Goal: Transaction & Acquisition: Purchase product/service

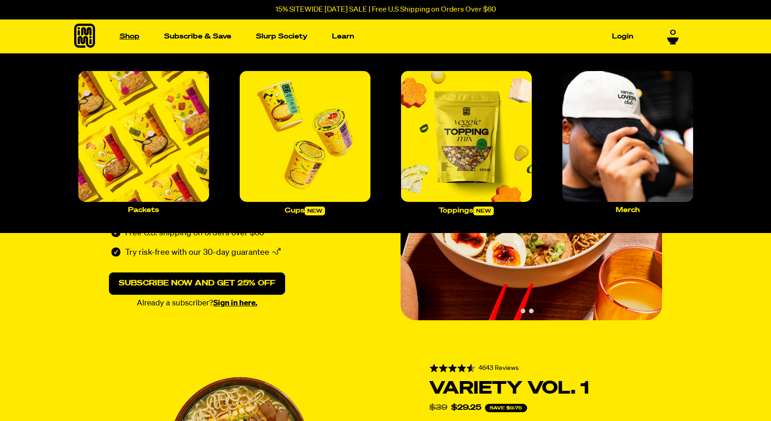
click at [131, 38] on link "Shop" at bounding box center [129, 36] width 27 height 14
click at [159, 143] on img "Main navigation" at bounding box center [143, 136] width 131 height 131
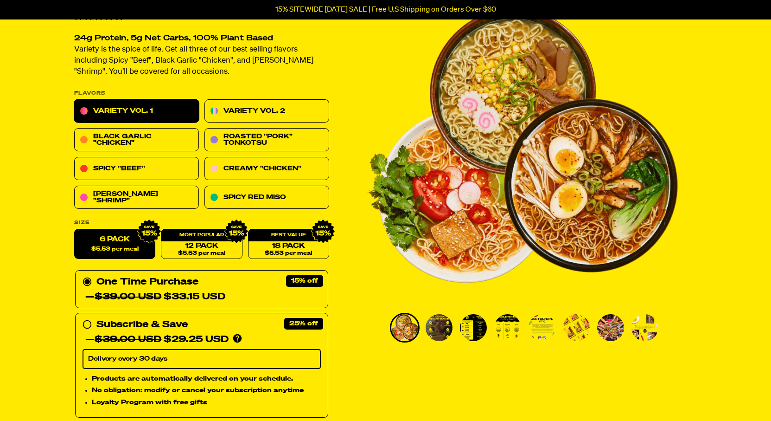
scroll to position [46, 0]
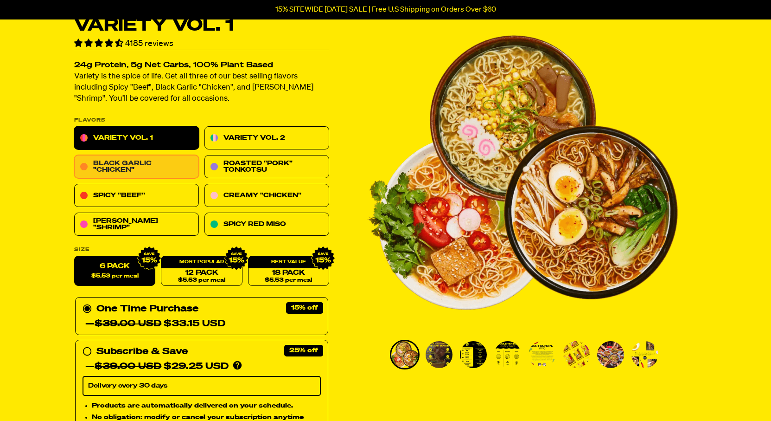
click at [149, 165] on link "Black Garlic "Chicken"" at bounding box center [136, 166] width 125 height 23
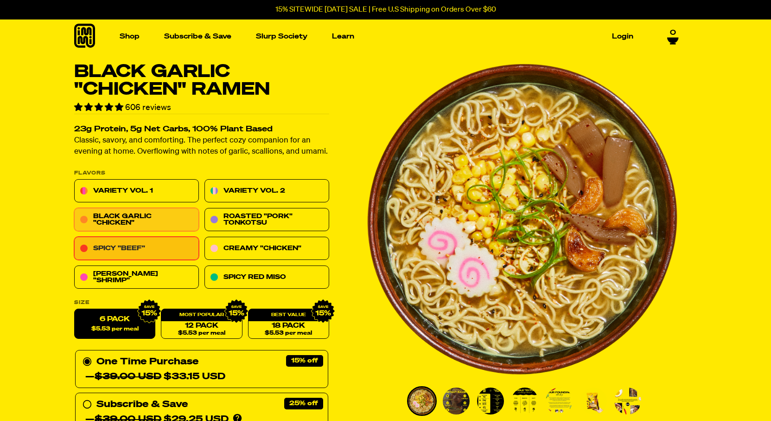
click at [126, 248] on link "Spicy "Beef"" at bounding box center [136, 248] width 125 height 23
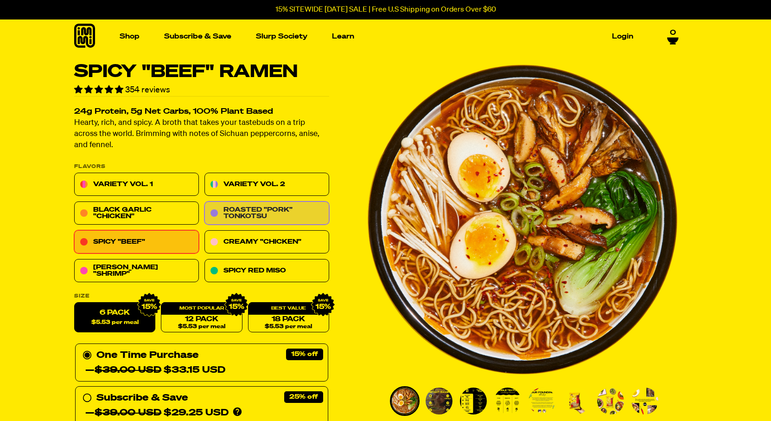
click at [232, 212] on link "Roasted "Pork" Tonkotsu" at bounding box center [266, 213] width 125 height 23
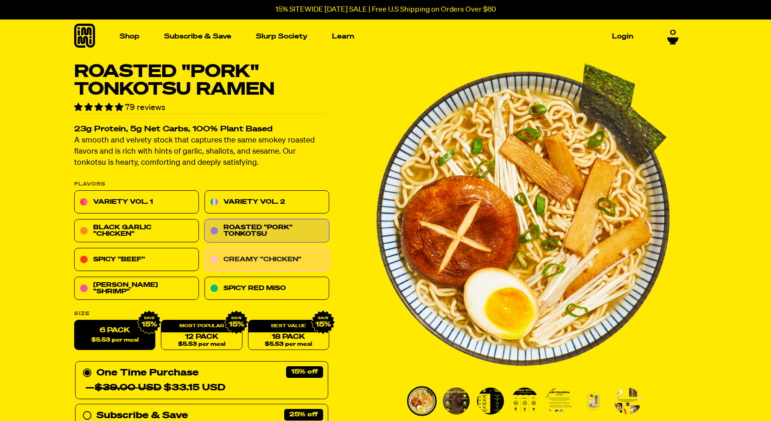
scroll to position [46, 0]
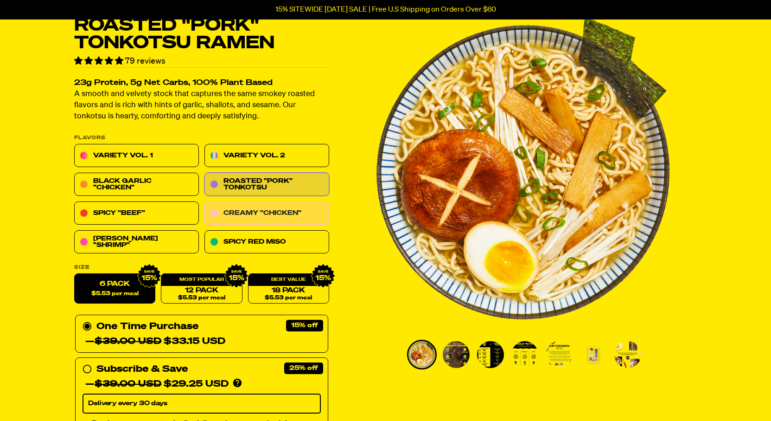
click at [268, 211] on link "Creamy "Chicken"" at bounding box center [266, 213] width 125 height 23
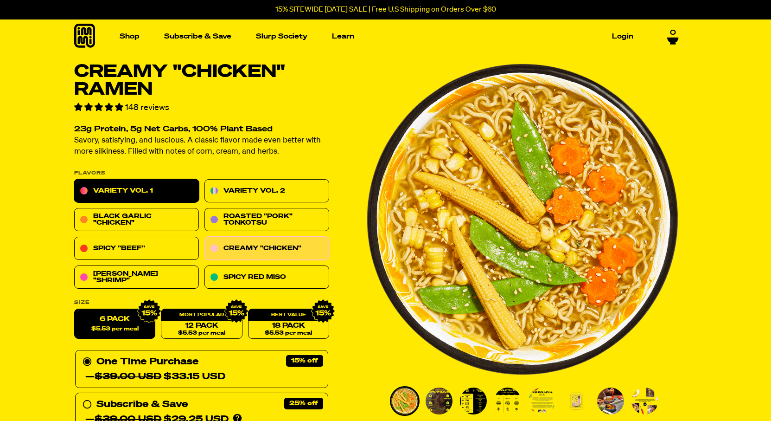
click at [136, 190] on link "Variety Vol. 1" at bounding box center [136, 190] width 125 height 23
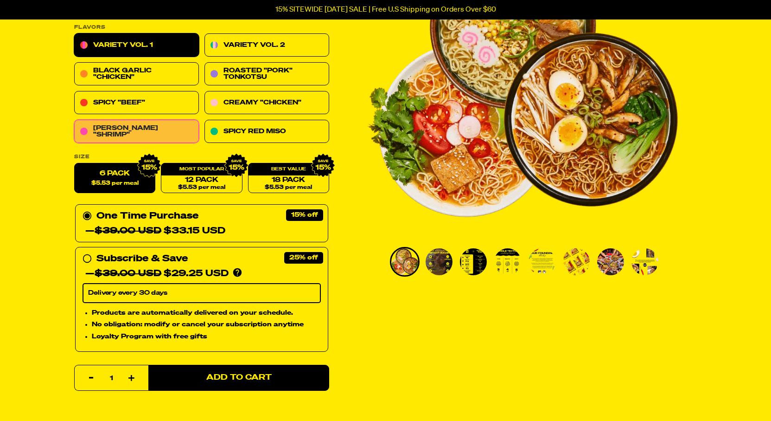
scroll to position [93, 0]
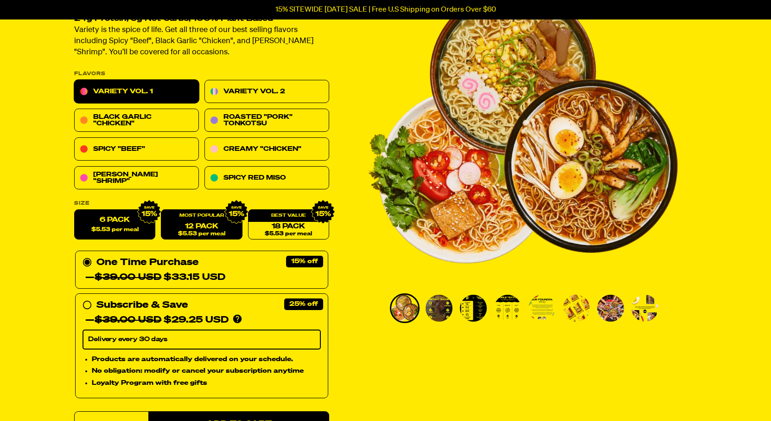
click at [206, 225] on link "12 Pack $5.53 per meal" at bounding box center [201, 225] width 81 height 30
click at [110, 222] on label "6 Pack $5.53 per meal" at bounding box center [114, 225] width 81 height 30
click at [75, 210] on input "6 Pack $5.53 per meal" at bounding box center [74, 210] width 0 height 0
radio input "true"
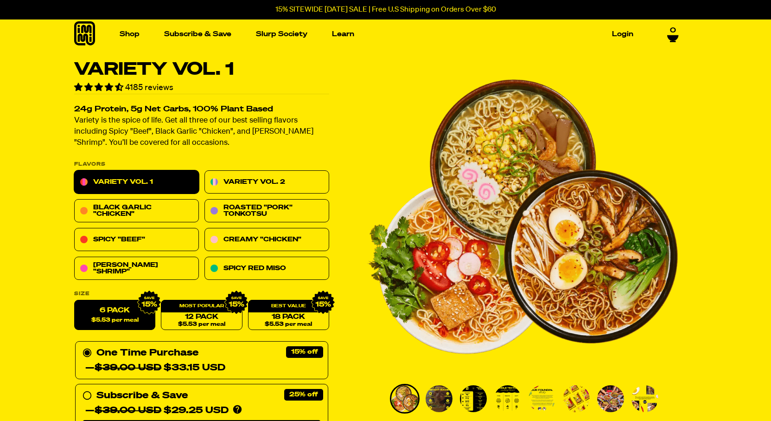
scroll to position [0, 0]
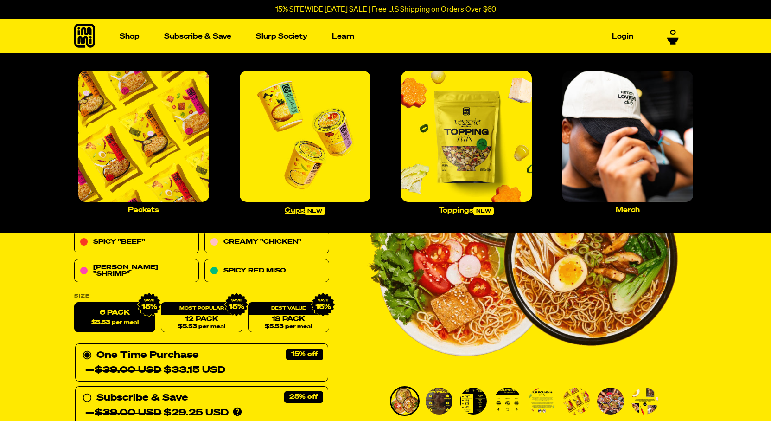
click at [304, 126] on img "Main navigation" at bounding box center [305, 136] width 131 height 131
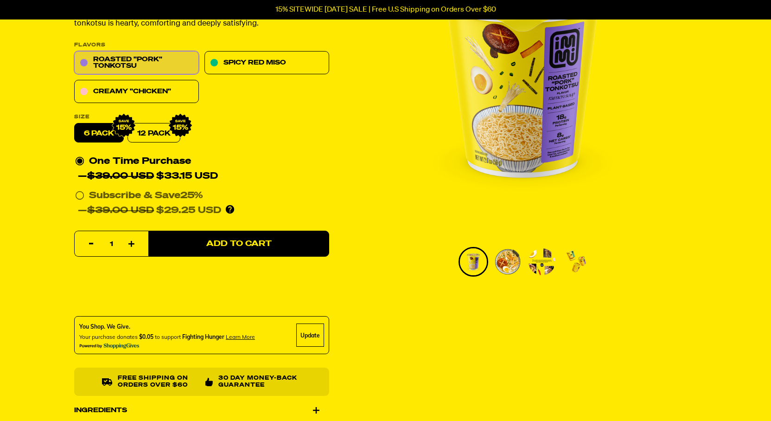
scroll to position [46, 0]
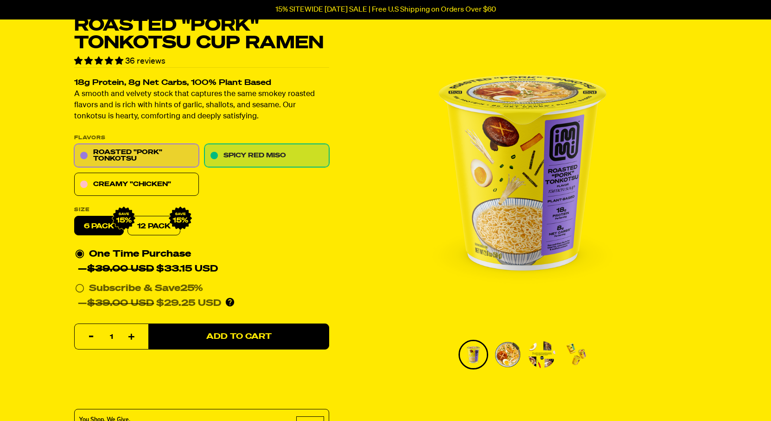
click at [261, 154] on link "Spicy Red Miso" at bounding box center [266, 155] width 125 height 23
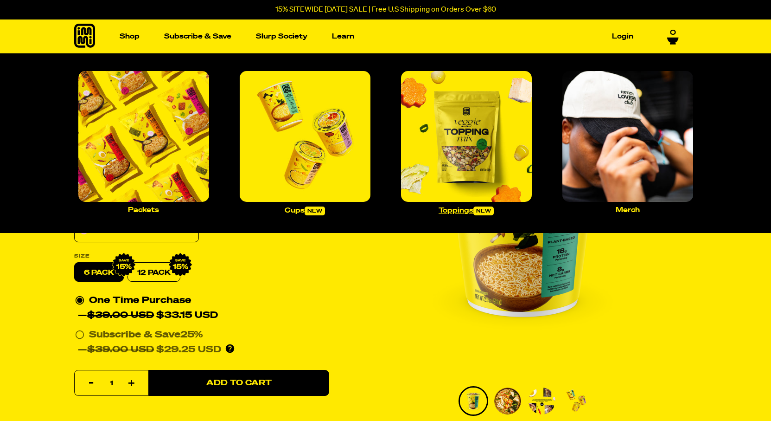
click at [459, 138] on img "Main navigation" at bounding box center [466, 136] width 131 height 131
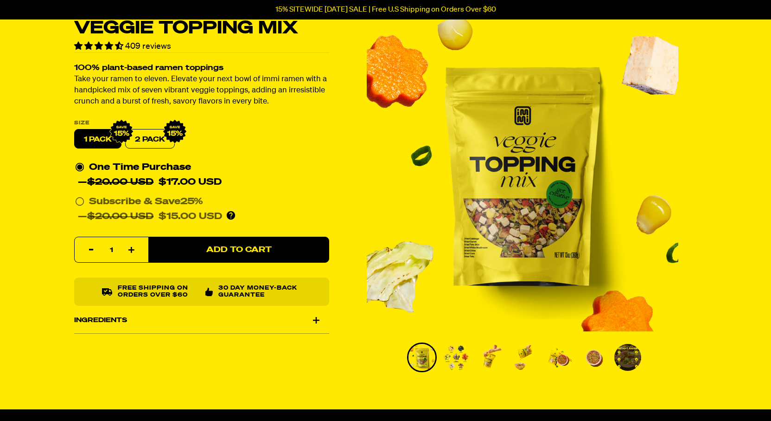
scroll to position [93, 0]
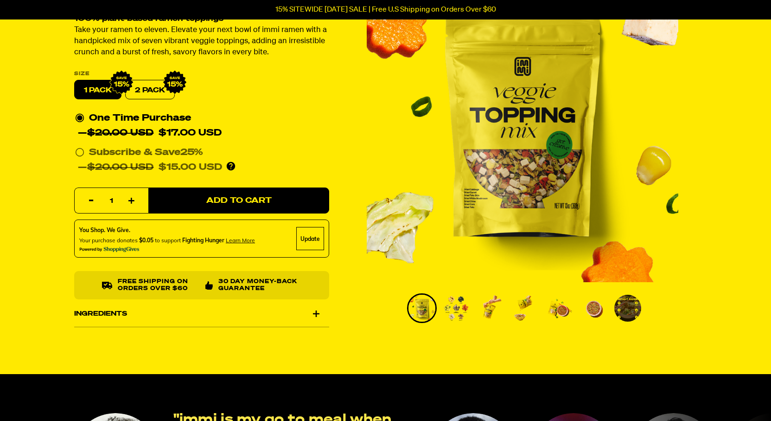
click at [454, 305] on img "Go to slide 2" at bounding box center [456, 307] width 27 height 27
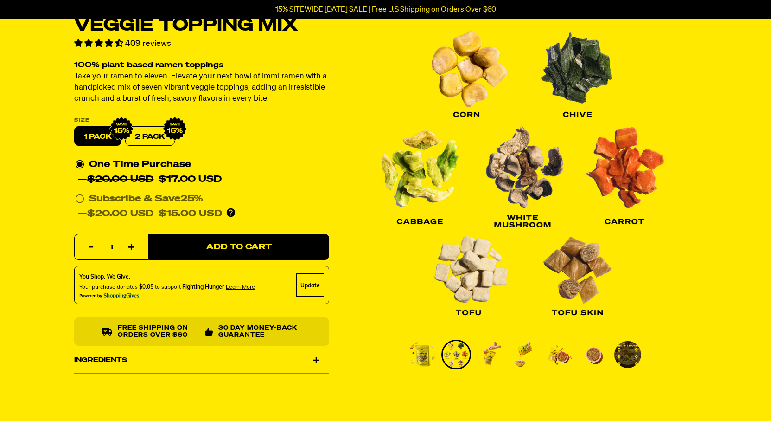
scroll to position [0, 0]
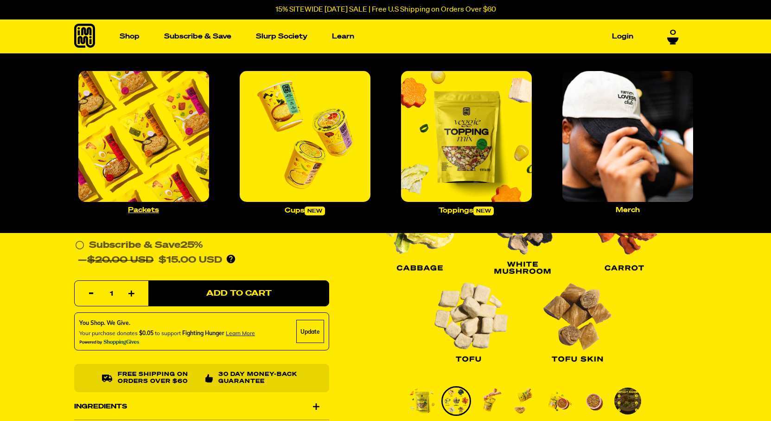
click at [149, 132] on img "Main navigation" at bounding box center [143, 136] width 131 height 131
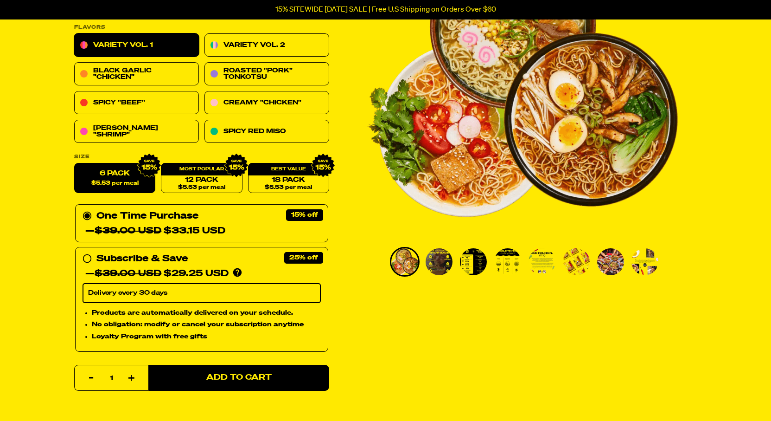
scroll to position [93, 0]
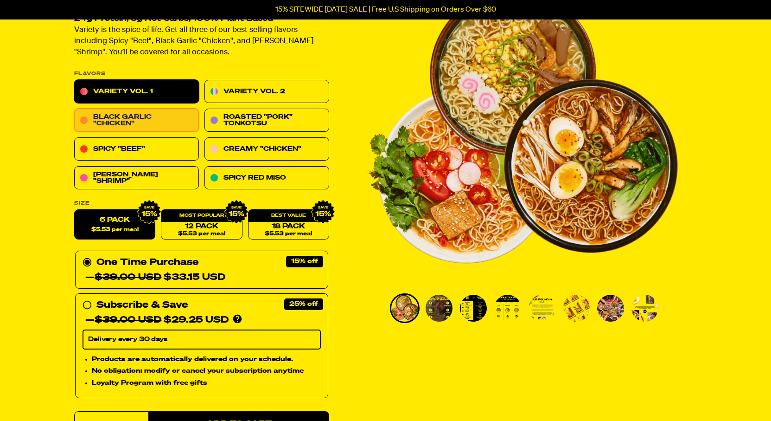
click at [121, 118] on link "Black Garlic "Chicken"" at bounding box center [136, 120] width 125 height 23
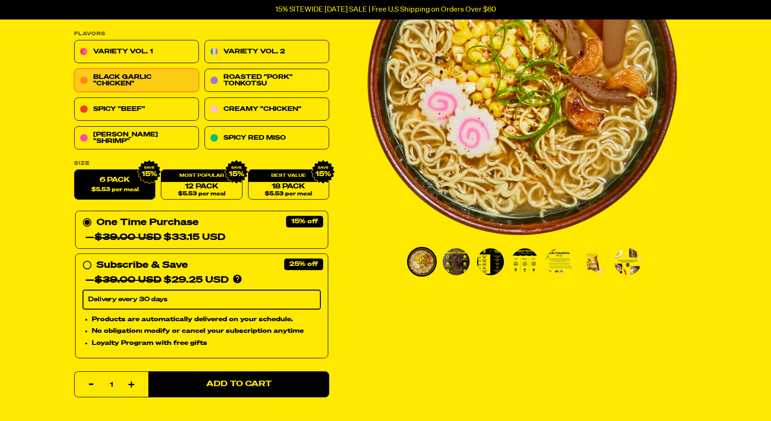
click at [131, 383] on icon "button" at bounding box center [131, 384] width 6 height 6
type input "2"
click at [260, 78] on link "Roasted "Pork" Tonkotsu" at bounding box center [266, 80] width 125 height 23
